Goal: Navigation & Orientation: Find specific page/section

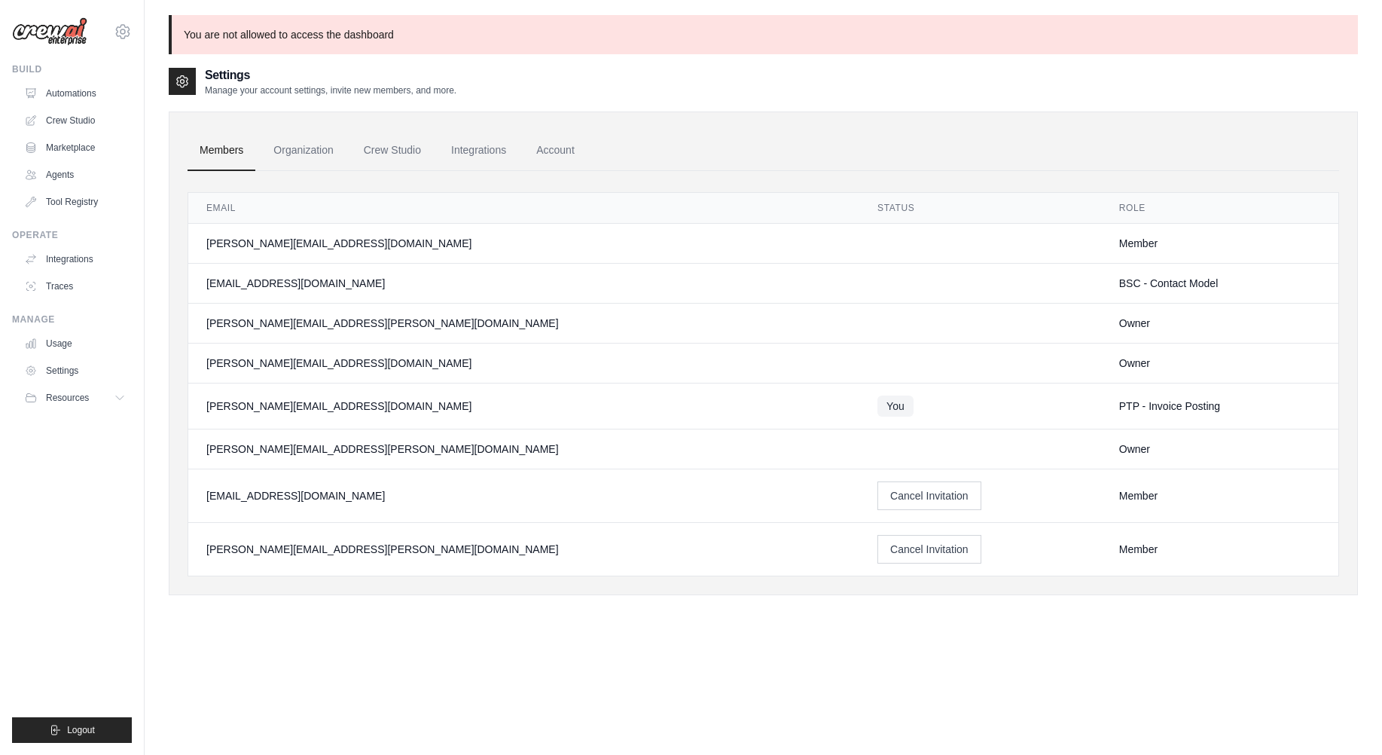
click at [1119, 405] on div "PTP - Invoice Posting" at bounding box center [1219, 405] width 201 height 15
click at [1119, 404] on div "PTP - Invoice Posting" at bounding box center [1219, 405] width 201 height 15
click at [258, 35] on p "You are not allowed to access the dashboard" at bounding box center [763, 34] width 1189 height 39
click at [123, 35] on icon at bounding box center [123, 32] width 18 height 18
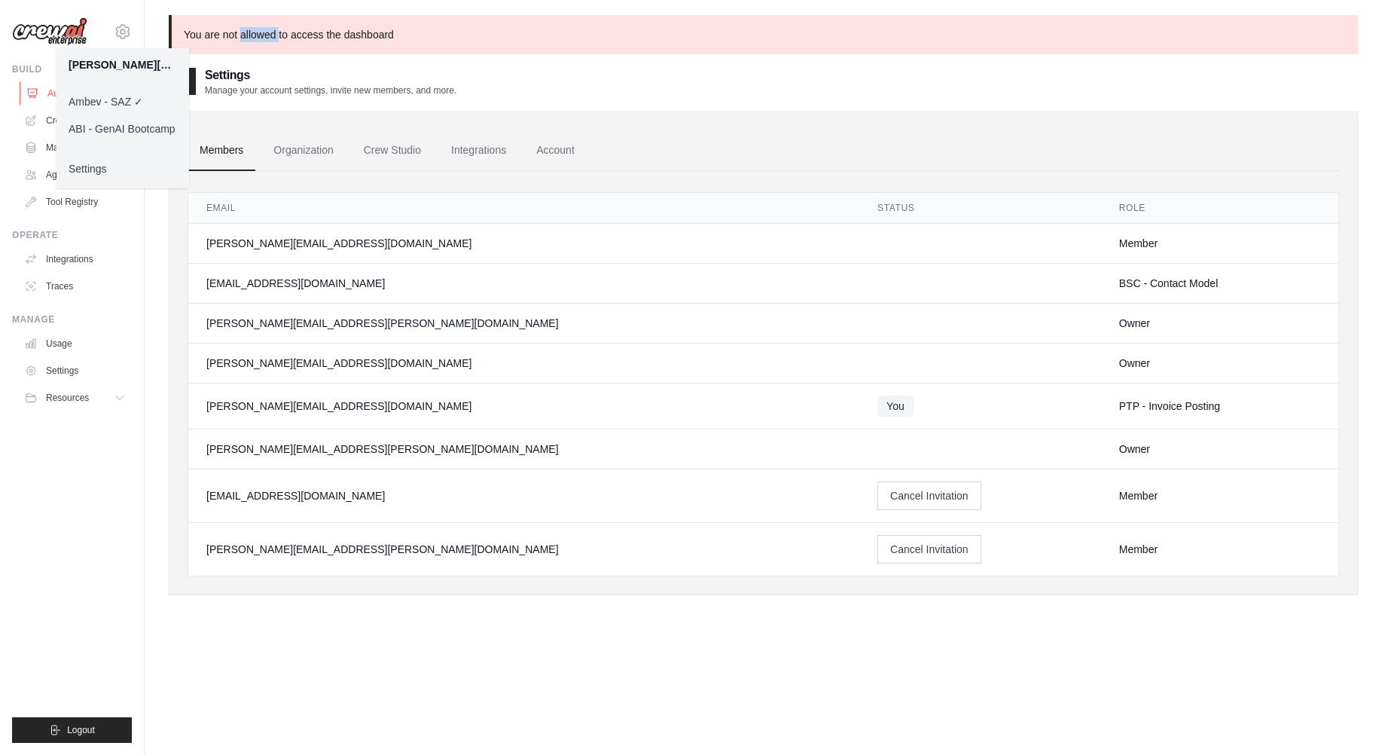
click at [47, 95] on link "Automations" at bounding box center [77, 93] width 114 height 24
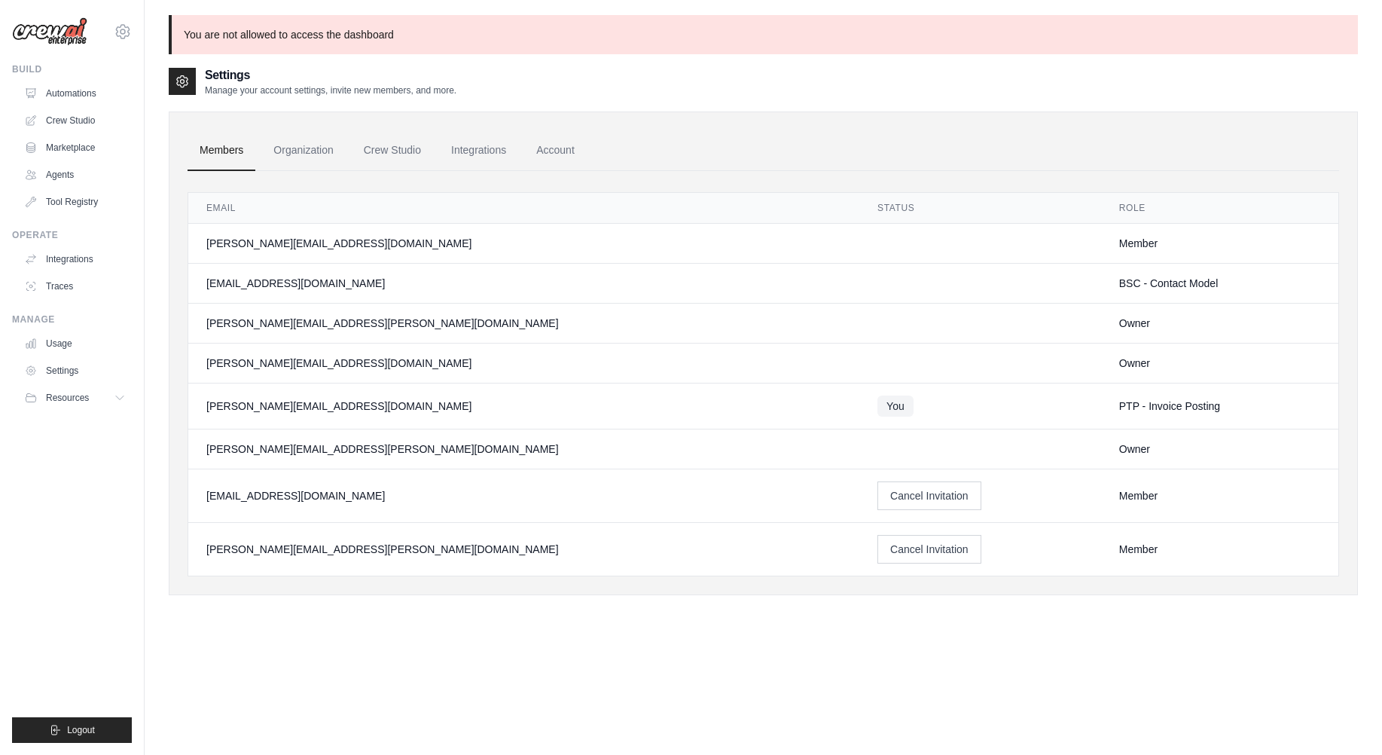
click at [47, 95] on link "Automations" at bounding box center [75, 93] width 114 height 24
click at [80, 90] on link "Automations" at bounding box center [77, 93] width 114 height 24
click at [73, 85] on link "Automations" at bounding box center [77, 93] width 114 height 24
click at [58, 91] on link "Automations" at bounding box center [77, 93] width 114 height 24
click at [82, 122] on link "Crew Studio" at bounding box center [77, 120] width 114 height 24
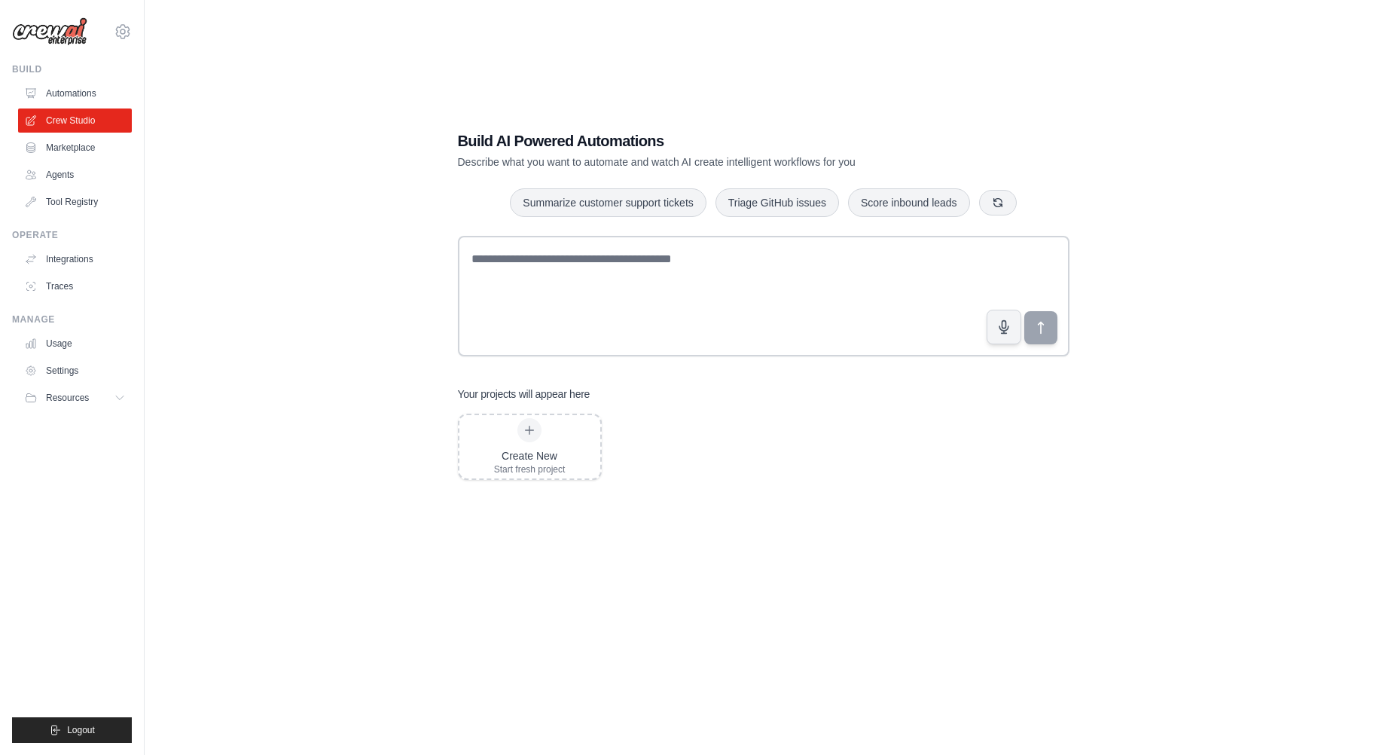
click at [83, 96] on link "Automations" at bounding box center [75, 93] width 114 height 24
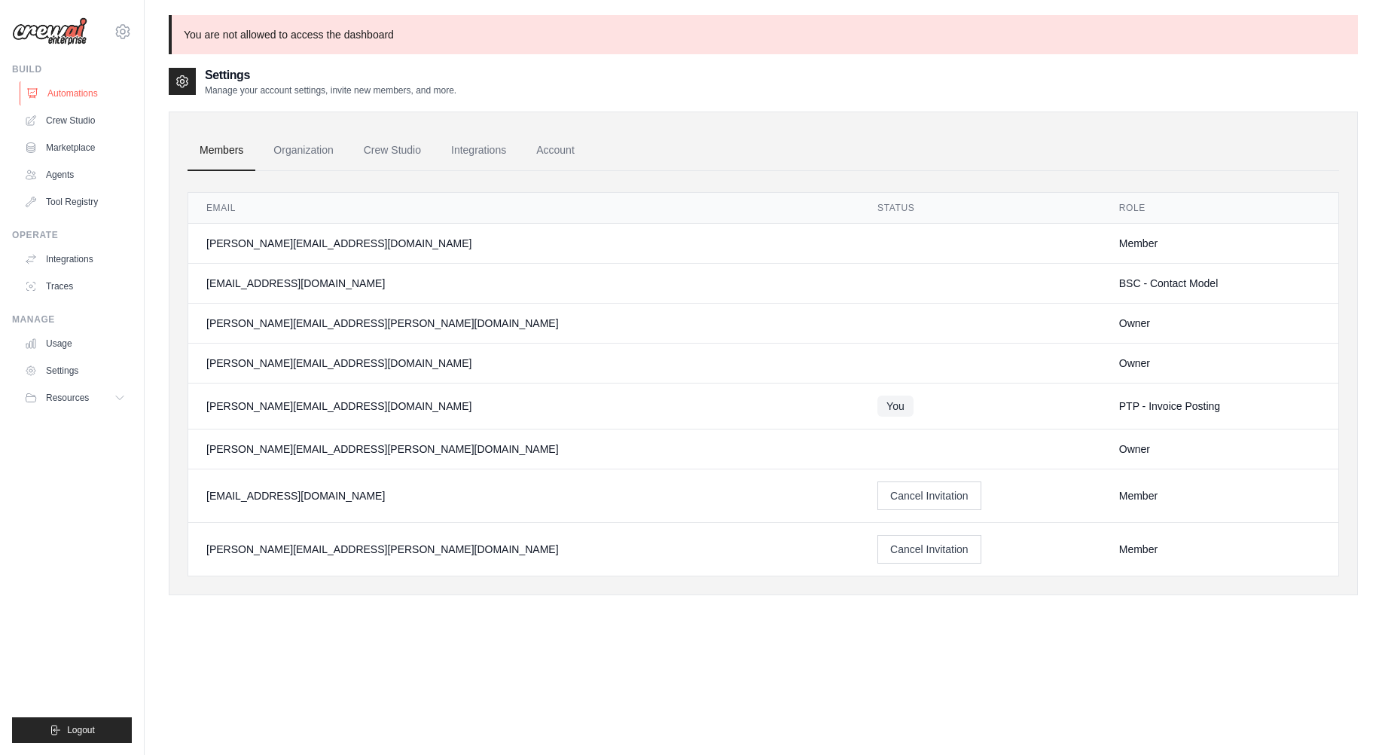
click at [64, 87] on link "Automations" at bounding box center [77, 93] width 114 height 24
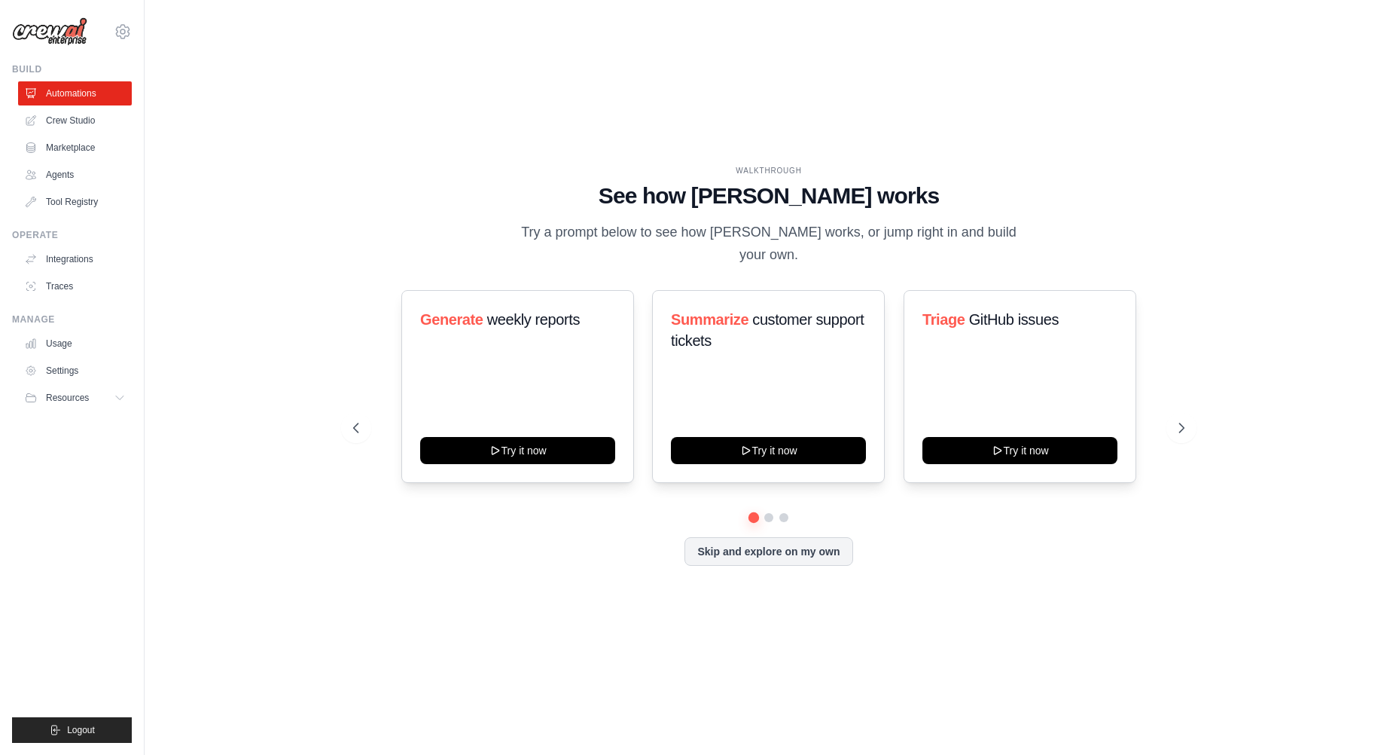
click at [242, 315] on div "WALKTHROUGH See how CrewAI works Try a prompt below to see how CrewAI works, or…" at bounding box center [769, 377] width 1200 height 724
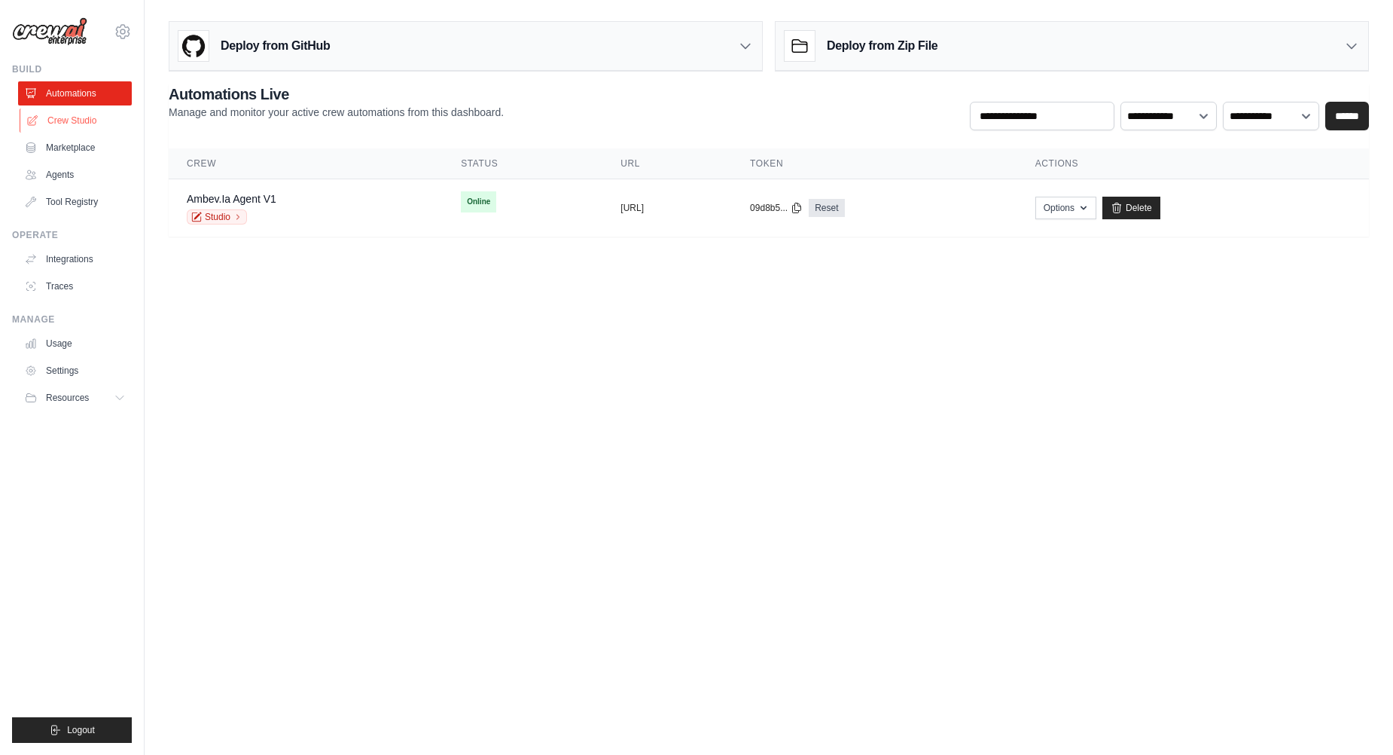
click at [59, 125] on link "Crew Studio" at bounding box center [77, 120] width 114 height 24
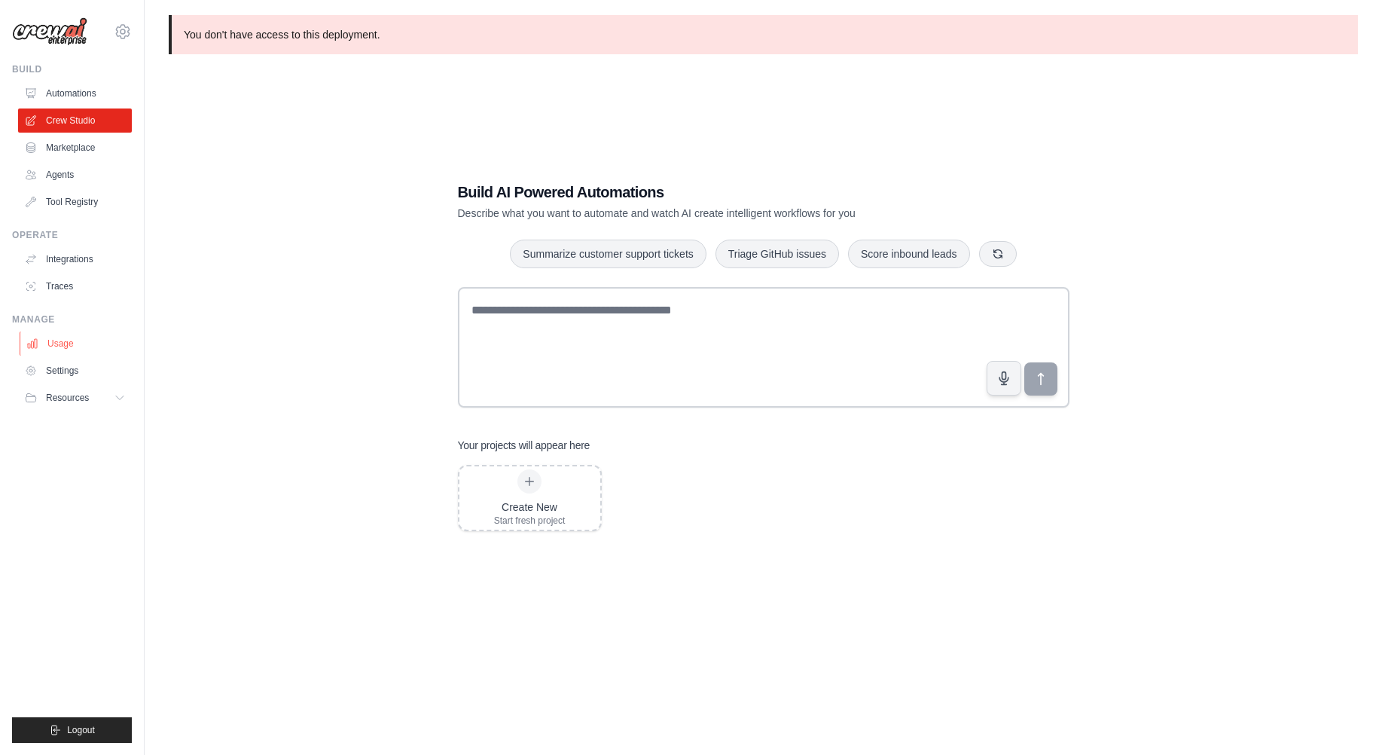
click at [52, 343] on link "Usage" at bounding box center [77, 343] width 114 height 24
